Goal: Navigation & Orientation: Find specific page/section

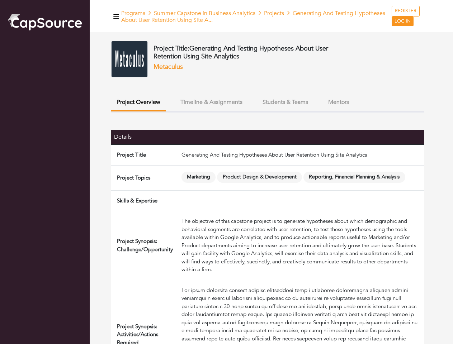
click at [226, 172] on span "Product Design & Development" at bounding box center [259, 177] width 85 height 11
click at [116, 16] on icon "button" at bounding box center [116, 16] width 6 height 5
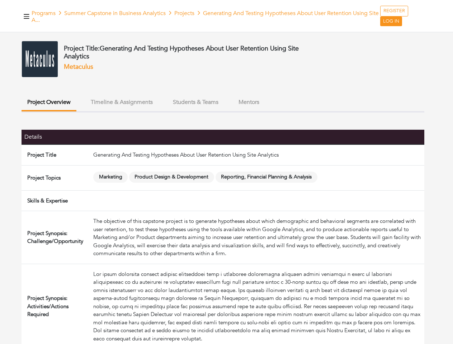
click at [76, 103] on button "Project Overview" at bounding box center [49, 103] width 55 height 17
click at [158, 102] on button "Timeline & Assignments" at bounding box center [121, 102] width 73 height 15
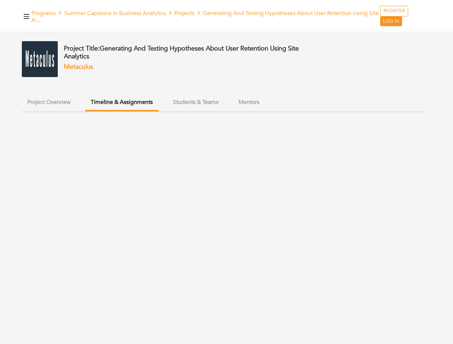
click at [224, 102] on button "Students & Teams" at bounding box center [195, 102] width 57 height 15
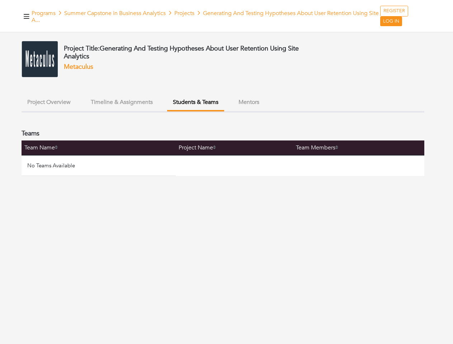
click at [338, 102] on ul "Project Overview Timeline & Assignments Students & Teams Mentors" at bounding box center [223, 104] width 403 height 18
